Goal: Navigation & Orientation: Understand site structure

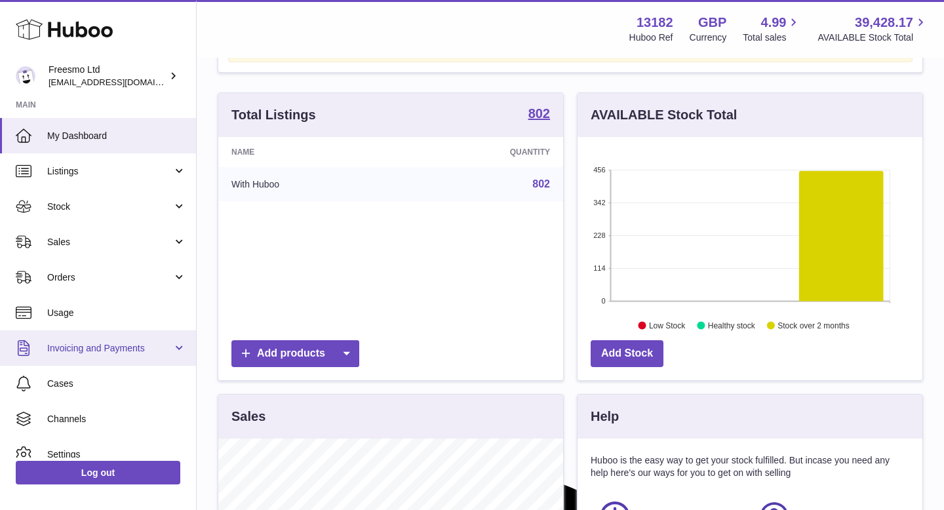
scroll to position [50, 0]
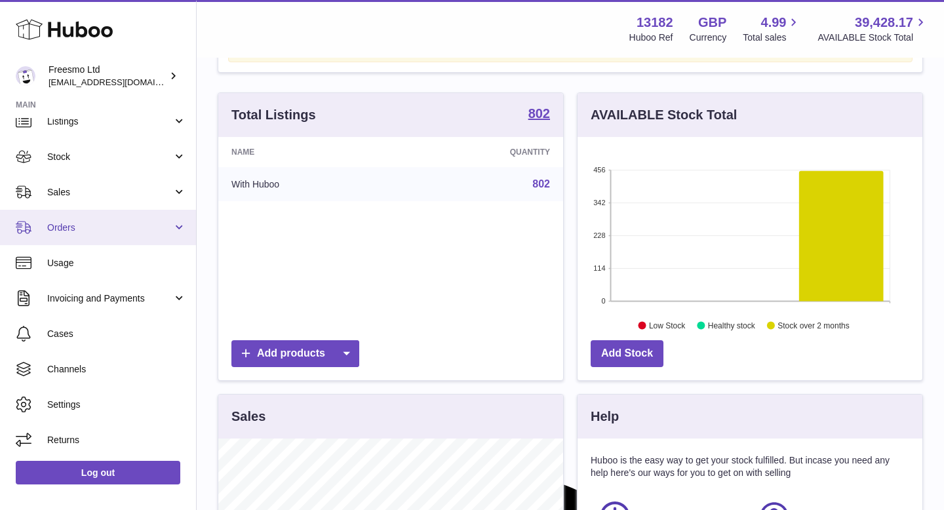
click at [123, 233] on span "Orders" at bounding box center [109, 227] width 125 height 12
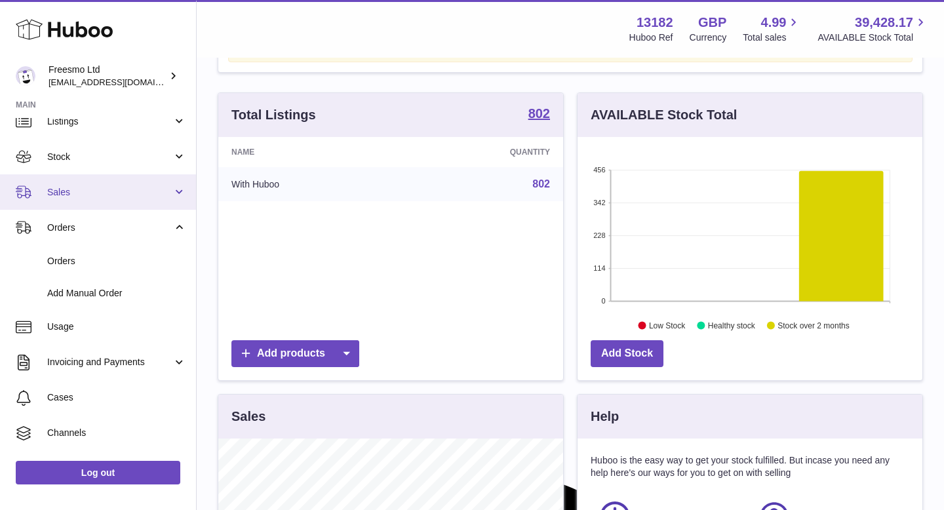
click at [105, 187] on span "Sales" at bounding box center [109, 192] width 125 height 12
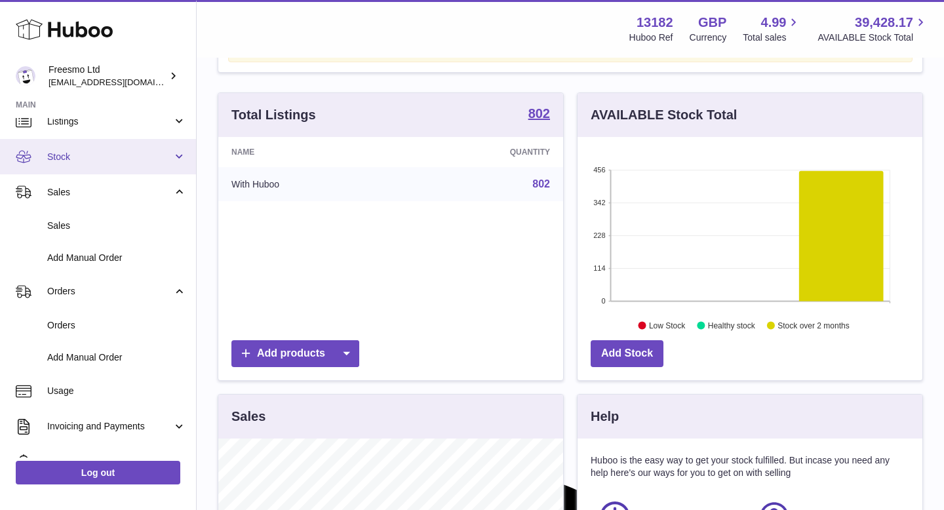
click at [102, 153] on span "Stock" at bounding box center [109, 157] width 125 height 12
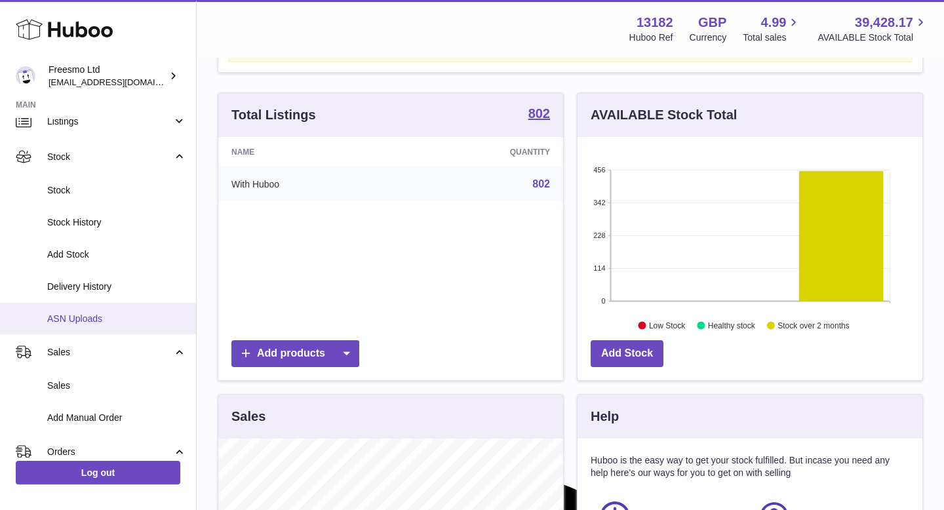
click at [107, 317] on span "ASN Uploads" at bounding box center [116, 319] width 139 height 12
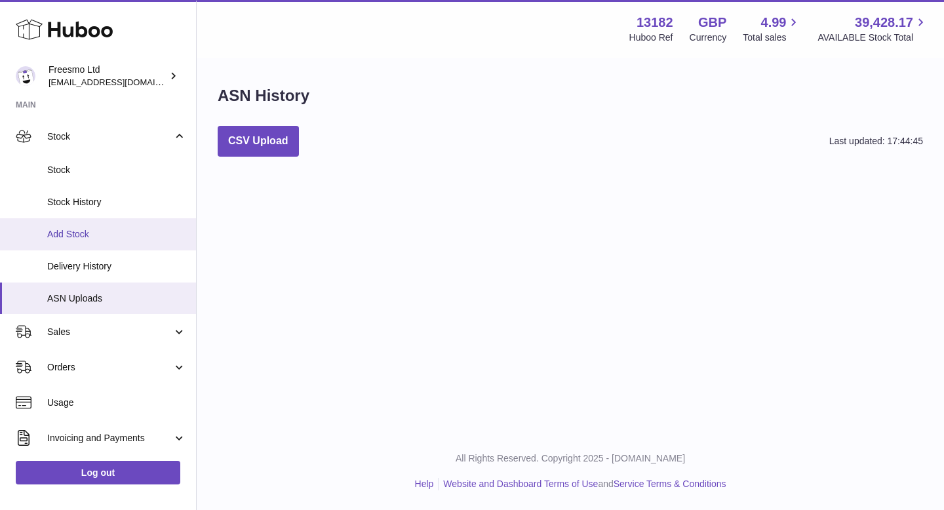
scroll to position [140, 0]
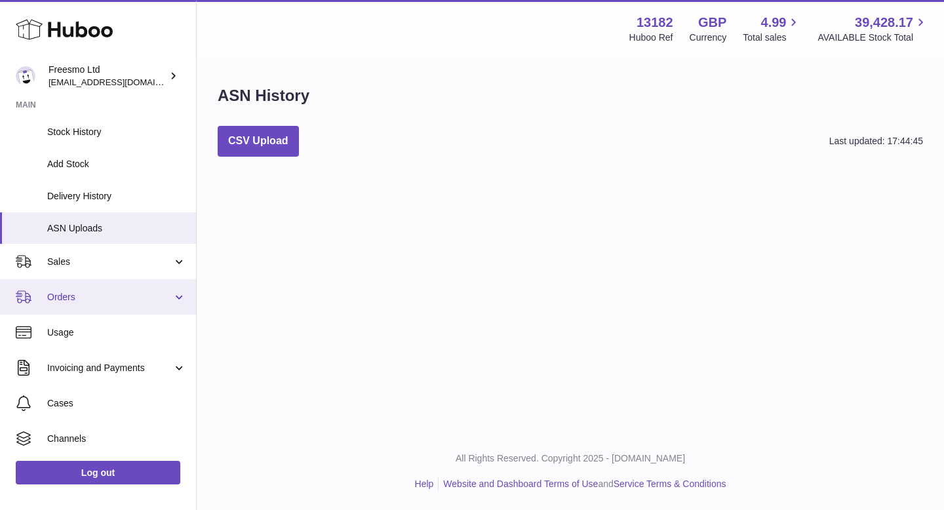
click at [108, 302] on span "Orders" at bounding box center [109, 297] width 125 height 12
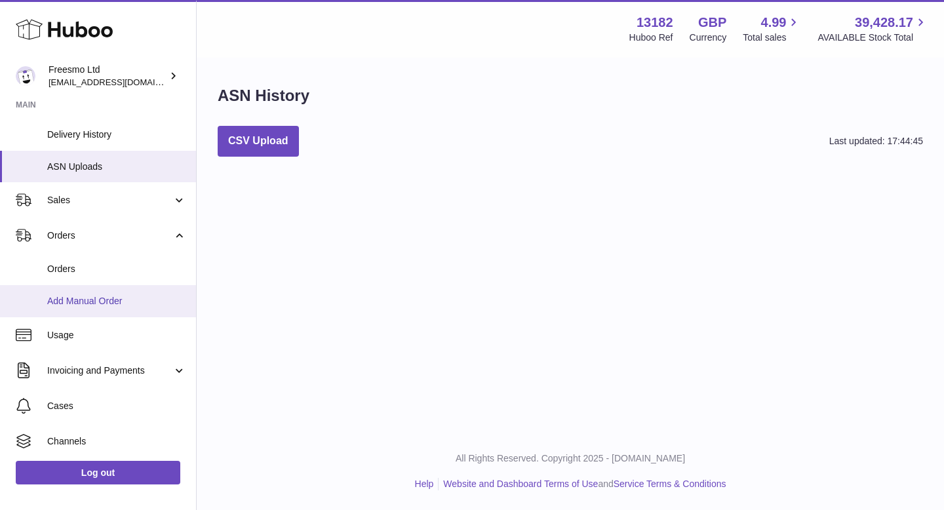
scroll to position [274, 0]
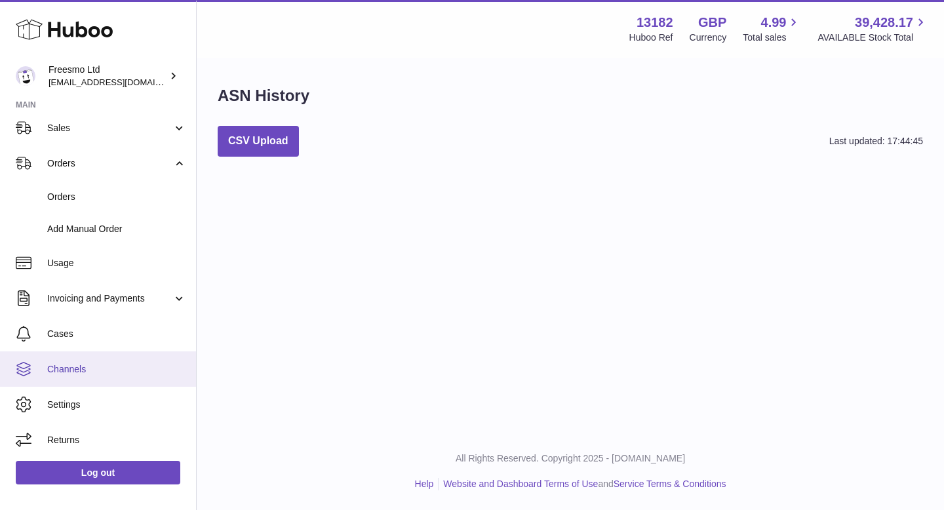
click at [97, 365] on span "Channels" at bounding box center [116, 369] width 139 height 12
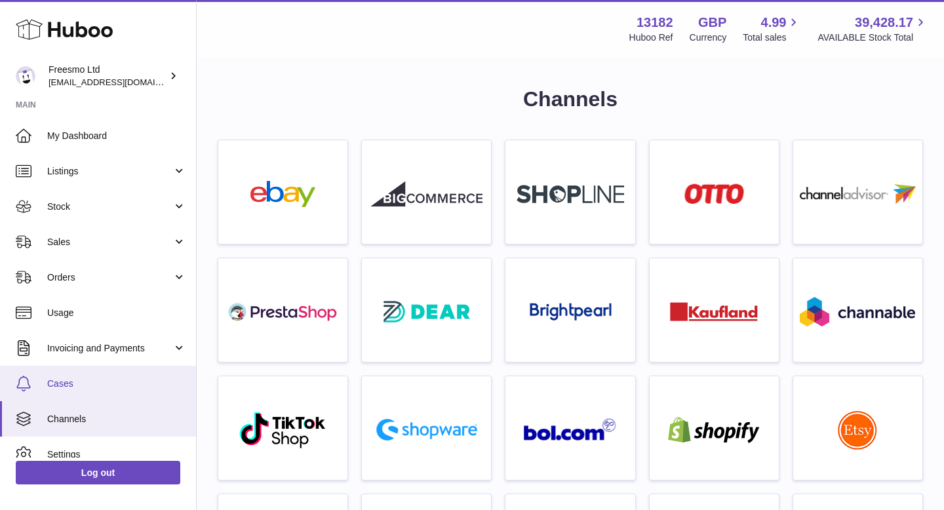
scroll to position [50, 0]
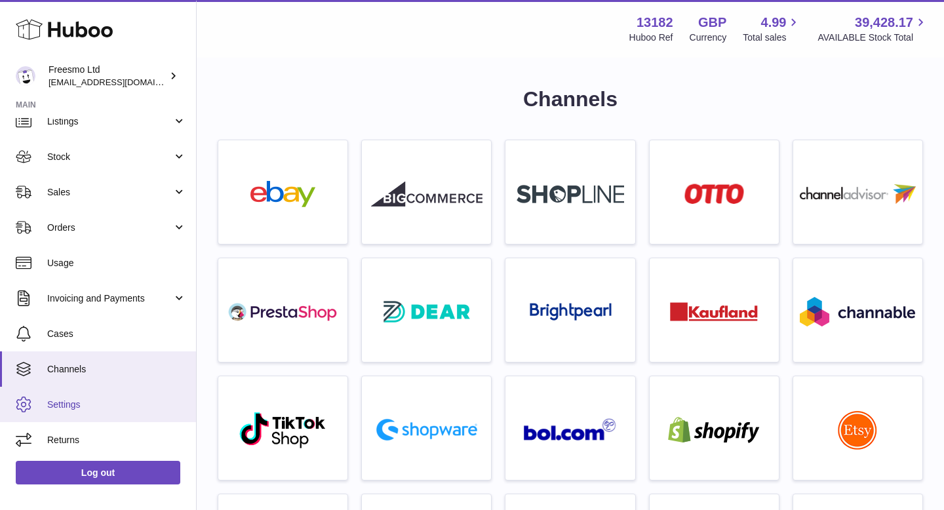
click at [75, 401] on span "Settings" at bounding box center [116, 404] width 139 height 12
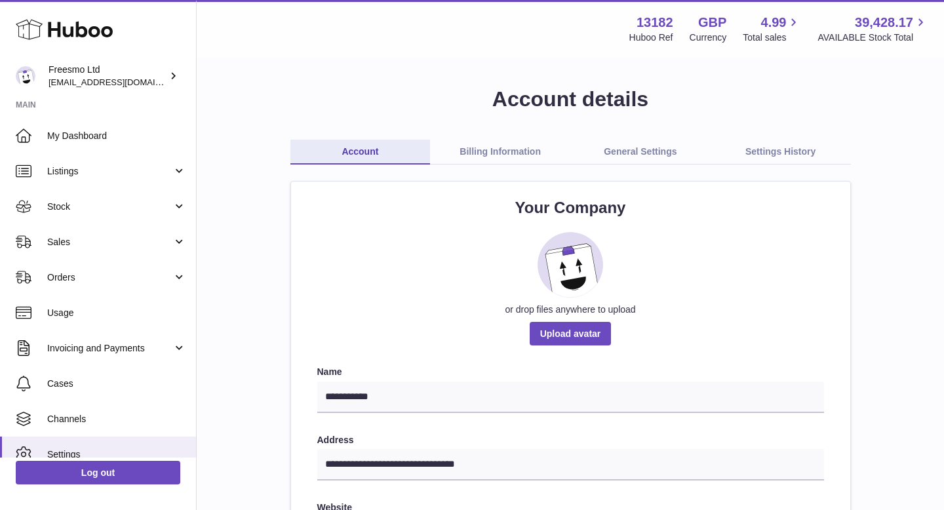
scroll to position [444, 0]
click at [108, 167] on span "Listings" at bounding box center [109, 171] width 125 height 12
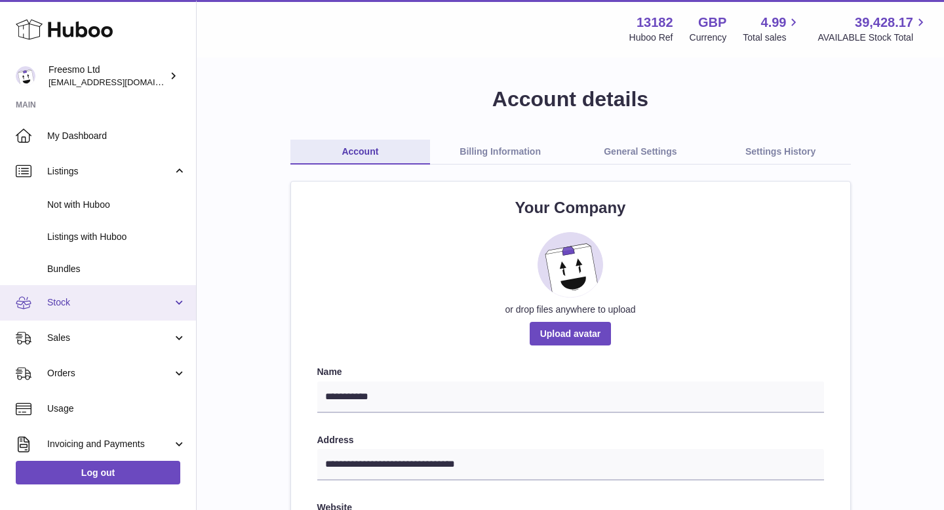
click at [83, 299] on span "Stock" at bounding box center [109, 302] width 125 height 12
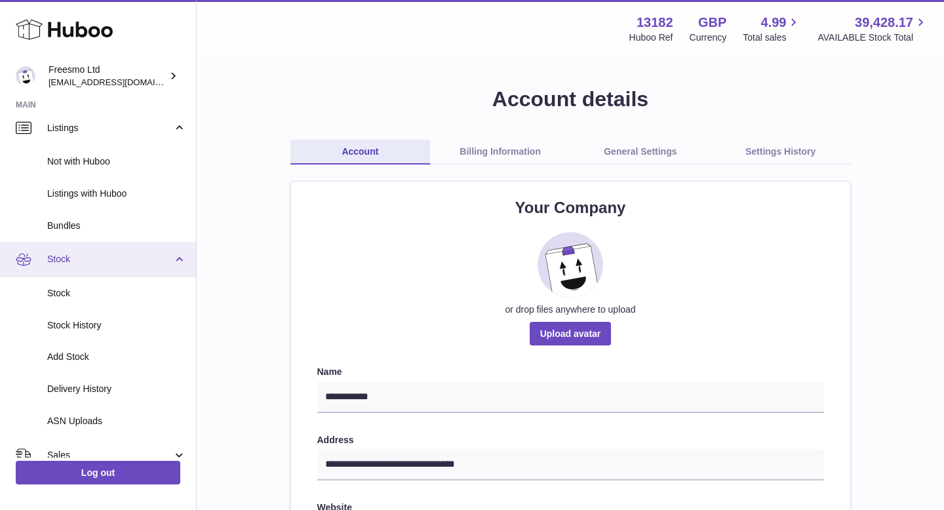
scroll to position [89, 0]
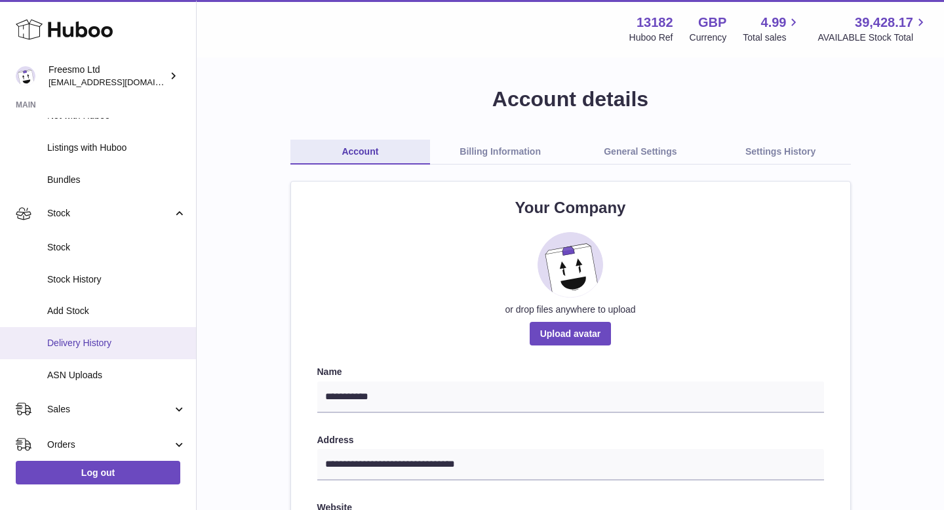
click at [94, 349] on span "Delivery History" at bounding box center [116, 343] width 139 height 12
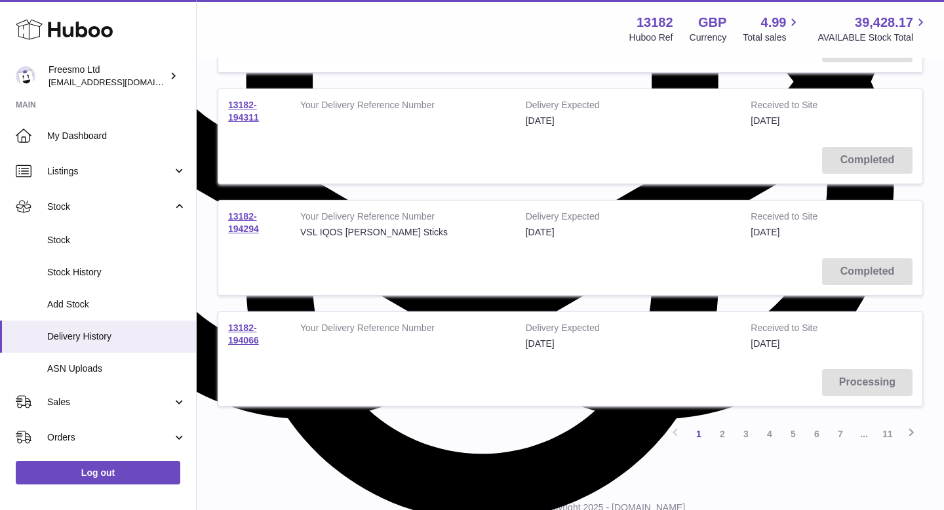
scroll to position [977, 0]
